Goal: Transaction & Acquisition: Purchase product/service

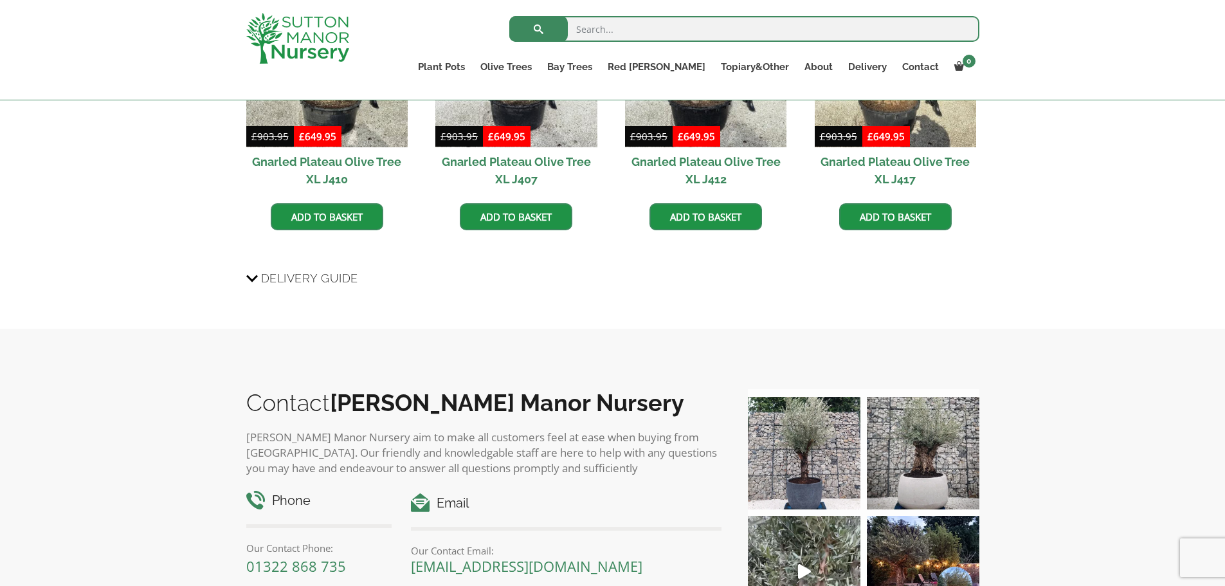
scroll to position [902, 0]
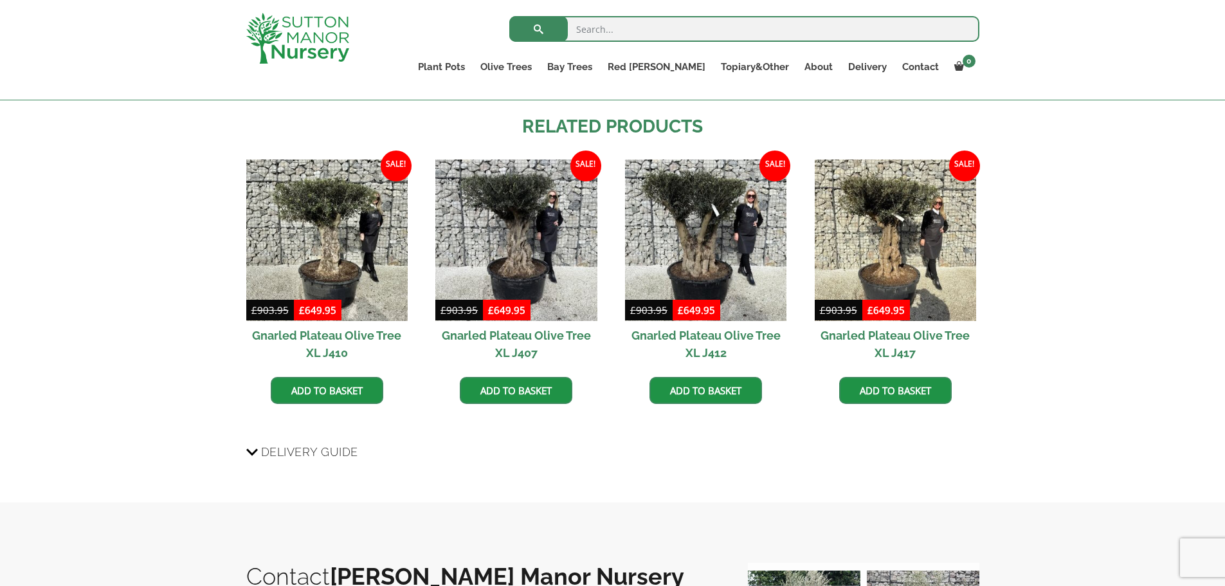
click at [497, 335] on h2 "Gnarled Plateau Olive Tree XL J407" at bounding box center [515, 344] width 161 height 46
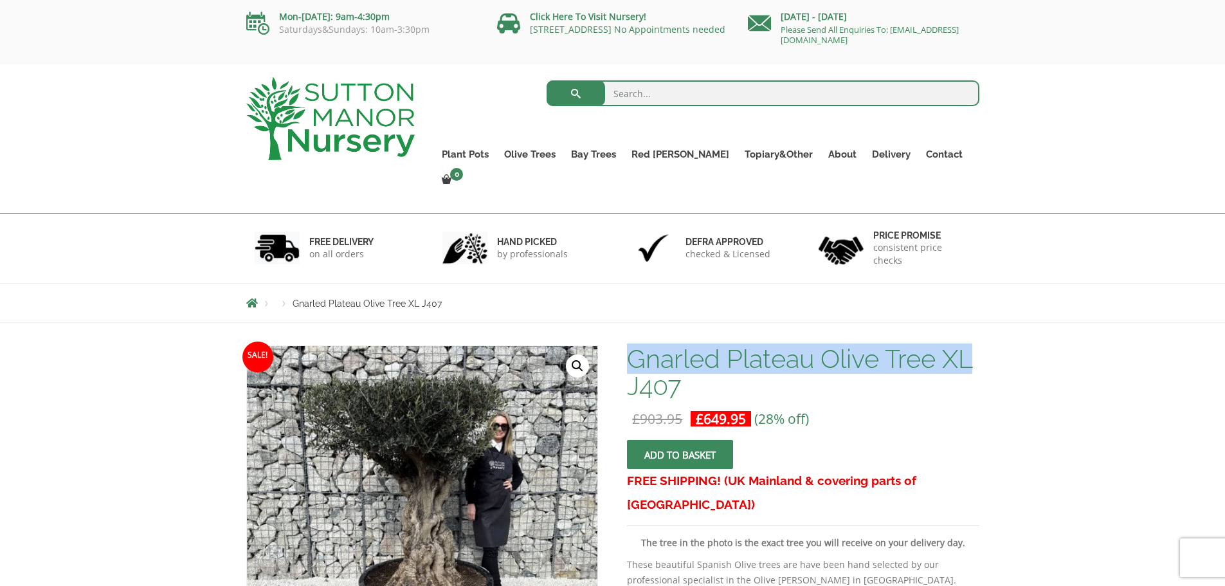
drag, startPoint x: 972, startPoint y: 334, endPoint x: 635, endPoint y: 319, distance: 337.3
click at [635, 345] on h1 "Gnarled Plateau Olive Tree XL J407" at bounding box center [803, 372] width 352 height 54
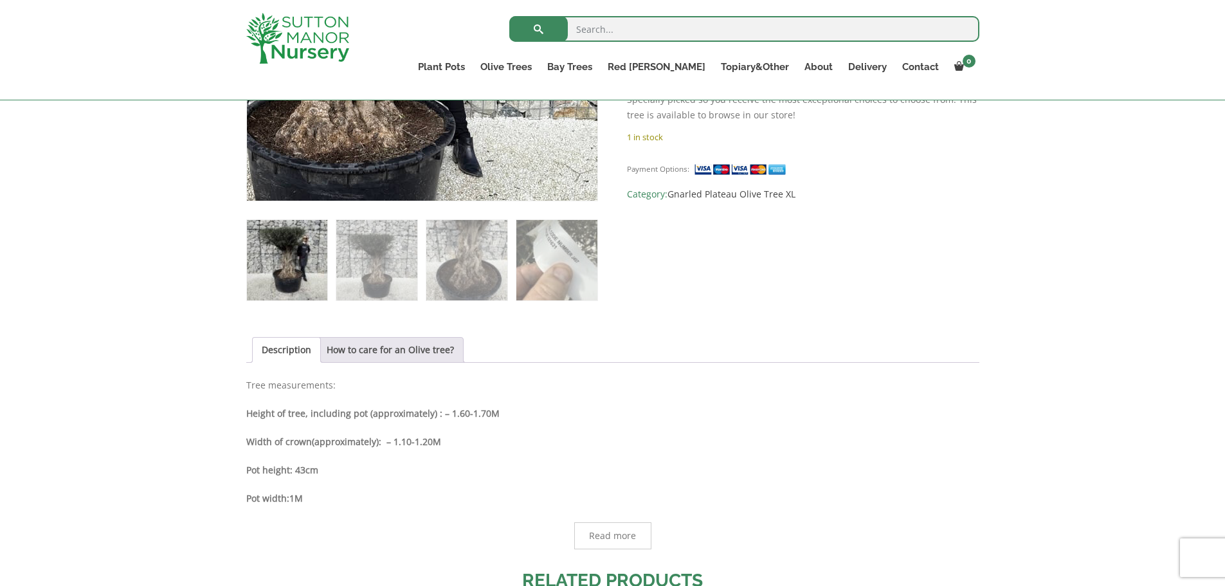
scroll to position [450, 0]
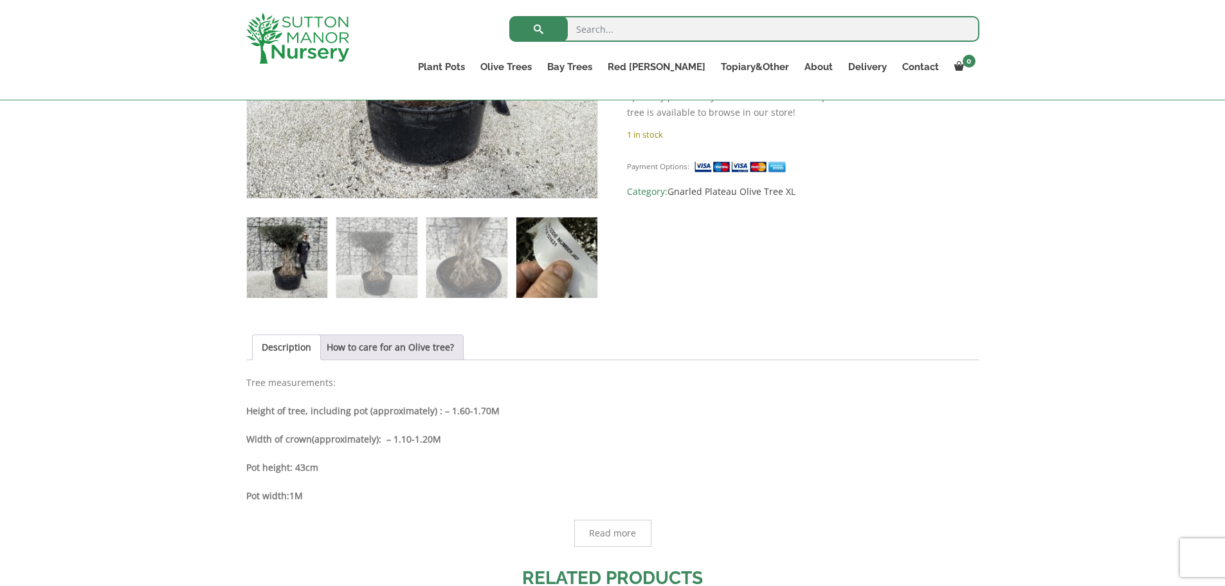
click at [574, 253] on img at bounding box center [556, 257] width 80 height 80
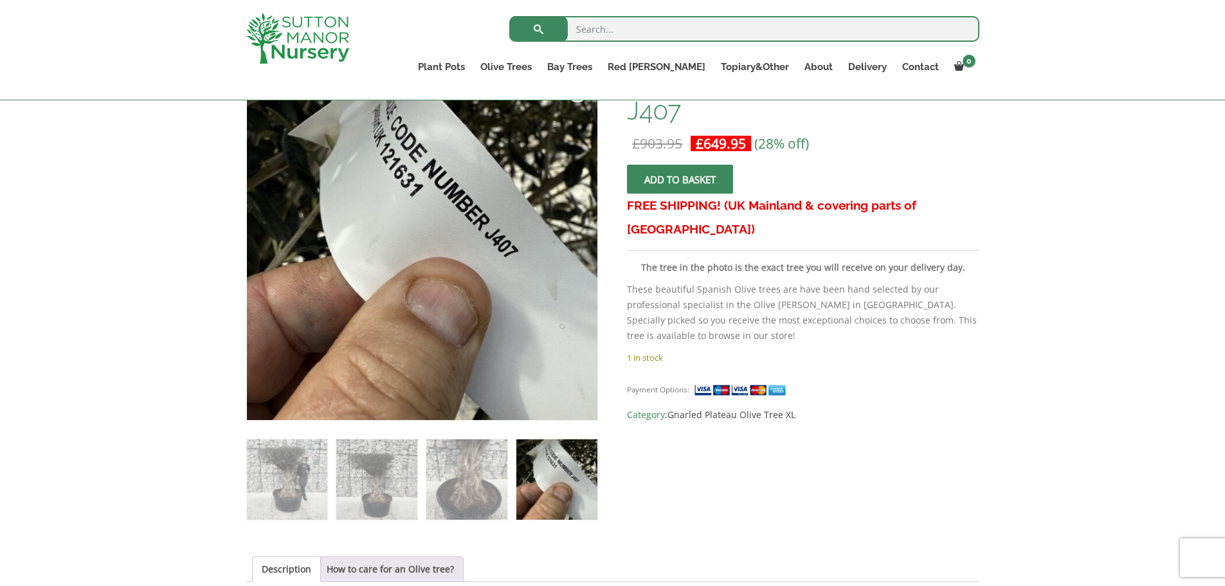
scroll to position [193, 0]
